Goal: Obtain resource: Download file/media

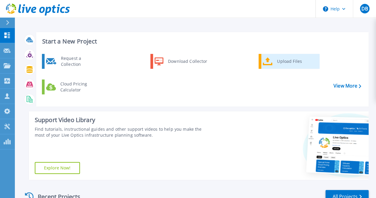
click at [291, 65] on div "Upload Files" at bounding box center [296, 61] width 44 height 12
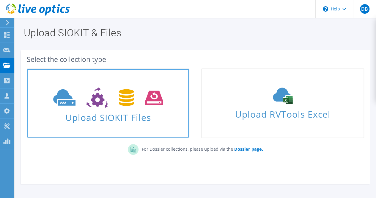
click at [121, 103] on icon at bounding box center [108, 97] width 110 height 21
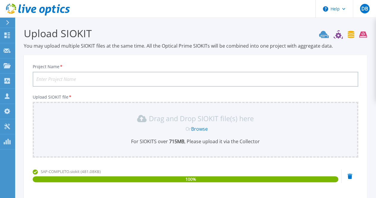
click at [56, 79] on input "Project Name *" at bounding box center [196, 79] width 326 height 15
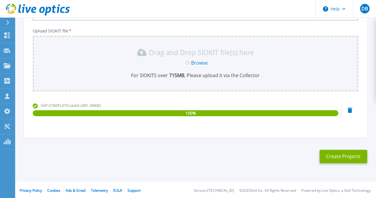
scroll to position [67, 0]
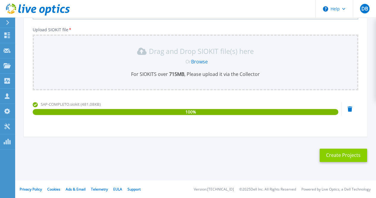
type input "[PERSON_NAME]"
click at [346, 156] on button "Create Projects" at bounding box center [344, 154] width 48 height 13
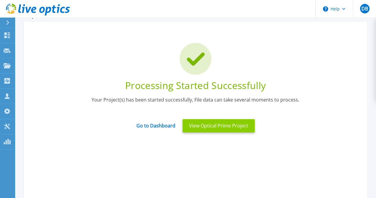
scroll to position [8, 0]
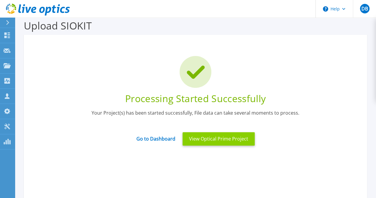
click at [211, 140] on button "View Optical Prime Project" at bounding box center [219, 138] width 72 height 13
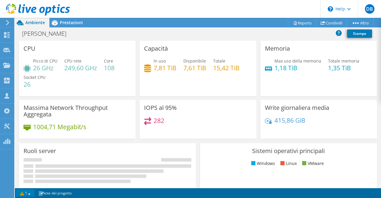
click at [31, 192] on link "1" at bounding box center [25, 192] width 18 height 7
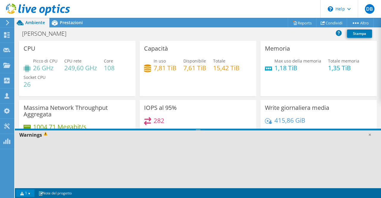
click at [46, 135] on span at bounding box center [46, 134] width 9 height 7
click at [32, 191] on link "1" at bounding box center [25, 192] width 18 height 7
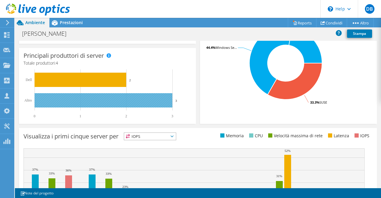
scroll to position [132, 0]
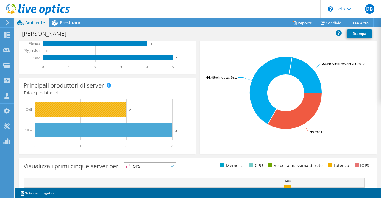
click at [106, 111] on rect at bounding box center [81, 109] width 92 height 14
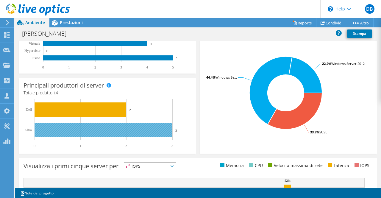
click at [122, 131] on rect at bounding box center [104, 130] width 138 height 14
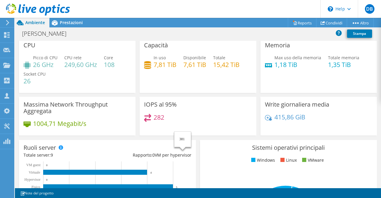
scroll to position [0, 0]
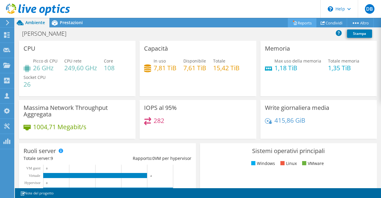
click at [305, 24] on link "Reports" at bounding box center [302, 22] width 29 height 9
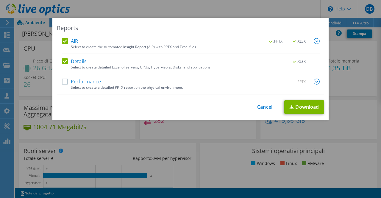
click at [65, 82] on label "Performance" at bounding box center [81, 82] width 39 height 6
click at [0, 0] on input "Performance" at bounding box center [0, 0] width 0 height 0
click at [315, 41] on img at bounding box center [316, 41] width 6 height 6
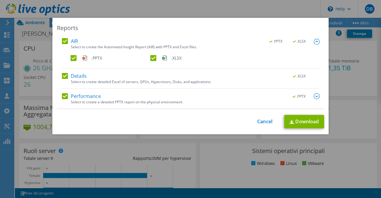
click at [314, 97] on img at bounding box center [316, 96] width 6 height 6
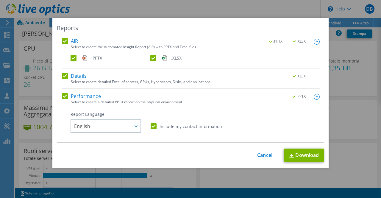
scroll to position [59, 0]
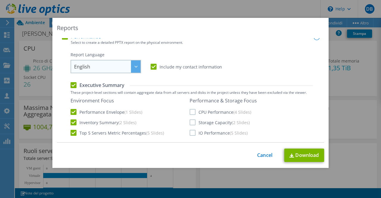
click at [122, 72] on span "English" at bounding box center [107, 66] width 66 height 12
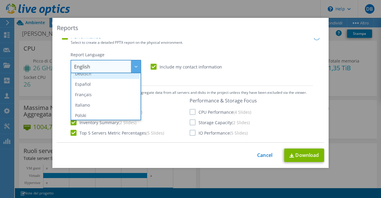
scroll to position [30, 0]
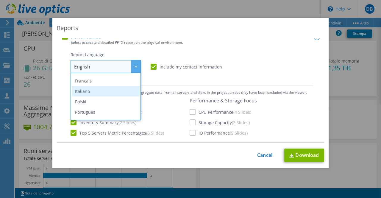
click at [86, 91] on li "Italiano" at bounding box center [106, 91] width 68 height 10
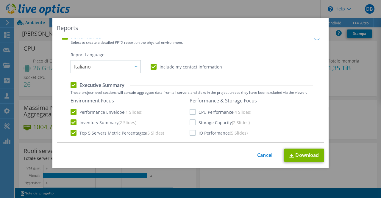
scroll to position [89, 0]
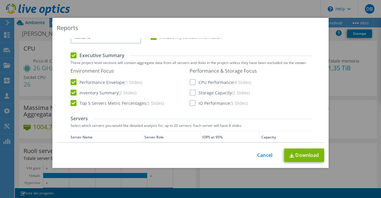
click at [190, 82] on label "CPU Performance (4 Slides)" at bounding box center [220, 82] width 62 height 6
click at [0, 0] on input "CPU Performance (4 Slides)" at bounding box center [0, 0] width 0 height 0
click at [190, 93] on label "Storage Capacity (2 Slides)" at bounding box center [219, 93] width 60 height 6
click at [0, 0] on input "Storage Capacity (2 Slides)" at bounding box center [0, 0] width 0 height 0
click at [190, 103] on label "IO Performance (5 Slides)" at bounding box center [218, 103] width 58 height 6
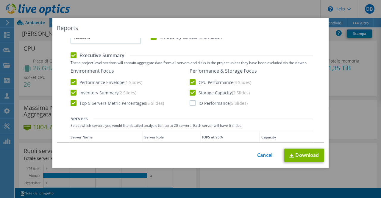
click at [0, 0] on input "IO Performance (5 Slides)" at bounding box center [0, 0] width 0 height 0
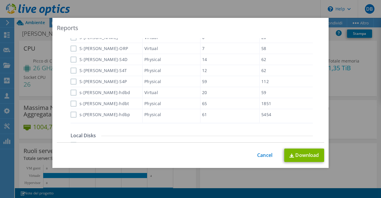
scroll to position [208, 0]
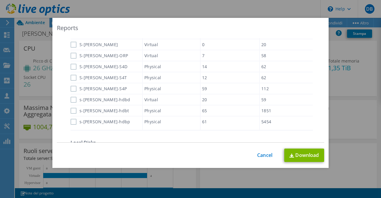
click at [70, 122] on label "s-mattei-hdbp" at bounding box center [100, 122] width 60 height 6
click at [0, 0] on input "s-mattei-hdbp" at bounding box center [0, 0] width 0 height 0
click at [70, 111] on label "s-mattei-hdbt" at bounding box center [99, 111] width 59 height 6
click at [0, 0] on input "s-mattei-hdbt" at bounding box center [0, 0] width 0 height 0
click at [73, 100] on label "s-mattei-hdbd" at bounding box center [100, 100] width 60 height 6
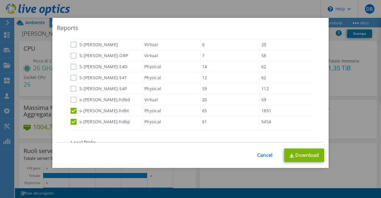
click at [0, 0] on input "s-mattei-hdbd" at bounding box center [0, 0] width 0 height 0
click at [72, 89] on label "S-MATTEI-S4P" at bounding box center [98, 88] width 56 height 6
click at [0, 0] on input "S-MATTEI-S4P" at bounding box center [0, 0] width 0 height 0
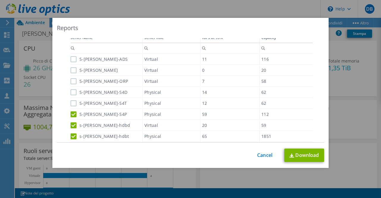
scroll to position [178, 0]
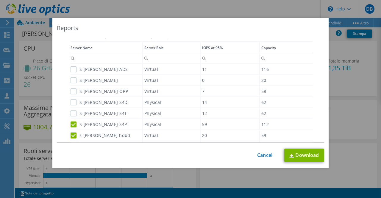
click at [71, 113] on label "S-MATTEI-S4T" at bounding box center [98, 113] width 56 height 6
click at [0, 0] on input "S-MATTEI-S4T" at bounding box center [0, 0] width 0 height 0
click at [71, 103] on label "S-MATTEI-S4D" at bounding box center [98, 102] width 57 height 6
click at [0, 0] on input "S-MATTEI-S4D" at bounding box center [0, 0] width 0 height 0
click at [71, 91] on label "S-MATTEI-ORP" at bounding box center [98, 91] width 57 height 6
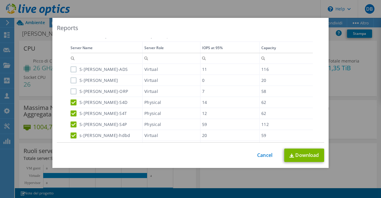
click at [0, 0] on input "S-MATTEI-ORP" at bounding box center [0, 0] width 0 height 0
click at [71, 81] on label "S-MATTEI-ORD" at bounding box center [93, 80] width 47 height 6
click at [0, 0] on input "S-MATTEI-ORD" at bounding box center [0, 0] width 0 height 0
click at [71, 68] on label "S-MATTEI-ADS" at bounding box center [98, 69] width 57 height 6
click at [0, 0] on input "S-MATTEI-ADS" at bounding box center [0, 0] width 0 height 0
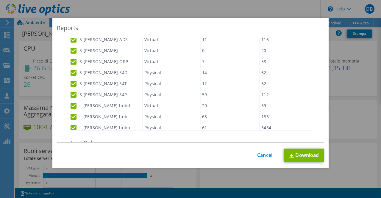
scroll to position [0, 0]
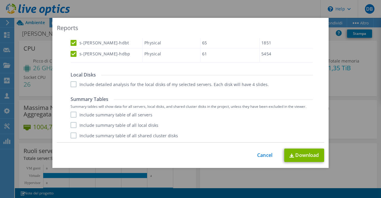
click at [72, 86] on label "Include detailed analysis for the local disks of my selected servers. Each disk…" at bounding box center [169, 84] width 198 height 6
click at [0, 0] on input "Include detailed analysis for the local disks of my selected servers. Each disk…" at bounding box center [0, 0] width 0 height 0
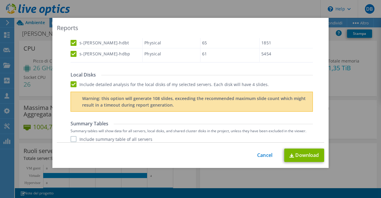
click at [71, 86] on label "Include detailed analysis for the local disks of my selected servers. Each disk…" at bounding box center [169, 84] width 198 height 6
click at [0, 0] on input "Include detailed analysis for the local disks of my selected servers. Each disk…" at bounding box center [0, 0] width 0 height 0
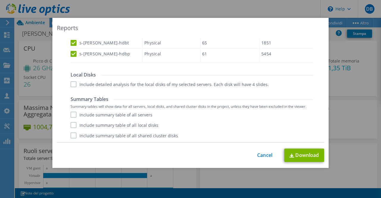
click at [72, 116] on label "Include summary table of all servers" at bounding box center [111, 115] width 82 height 6
click at [0, 0] on input "Include summary table of all servers" at bounding box center [0, 0] width 0 height 0
click at [72, 125] on label "Include summary table of all local disks" at bounding box center [114, 125] width 88 height 6
click at [0, 0] on input "Include summary table of all local disks" at bounding box center [0, 0] width 0 height 0
click at [73, 136] on label "Include summary table of all shared cluster disks" at bounding box center [123, 135] width 107 height 6
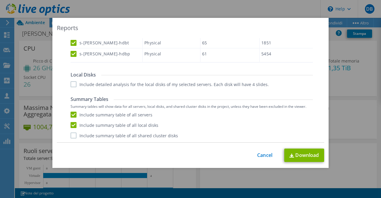
click at [0, 0] on input "Include summary table of all shared cluster disks" at bounding box center [0, 0] width 0 height 0
click at [299, 153] on link "Download" at bounding box center [304, 154] width 40 height 13
click at [259, 156] on link "Cancel" at bounding box center [264, 155] width 15 height 6
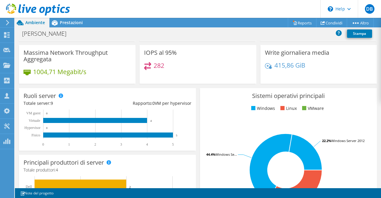
scroll to position [59, 0]
